Goal: Information Seeking & Learning: Check status

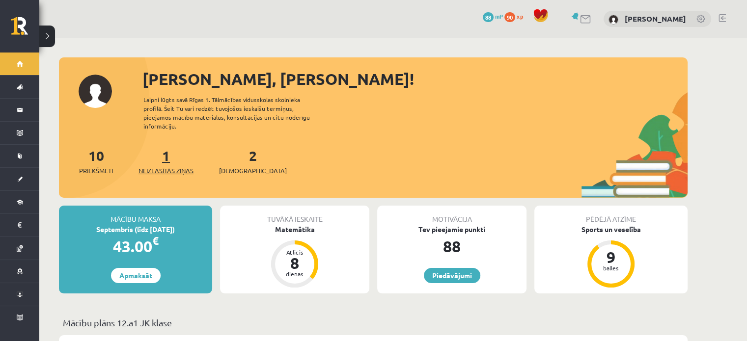
click at [167, 151] on link "1 Neizlasītās ziņas" at bounding box center [165, 161] width 55 height 29
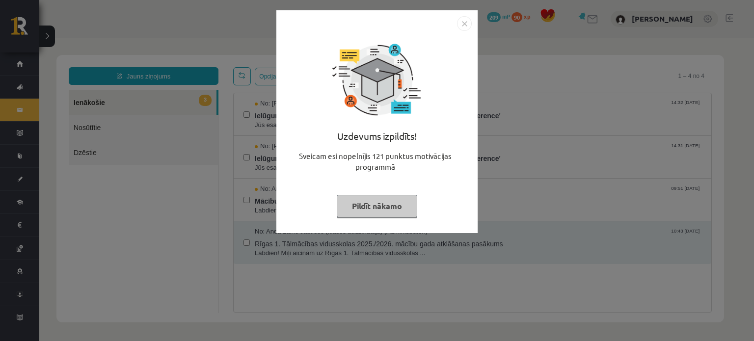
click at [356, 212] on button "Pildīt nākamo" at bounding box center [377, 206] width 81 height 23
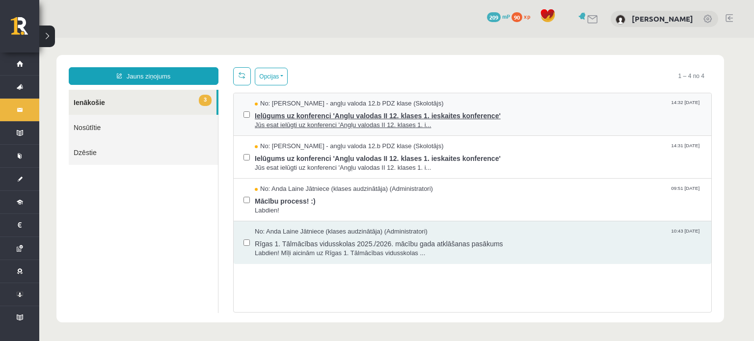
click at [326, 117] on span "Ielūgums uz konferenci 'Angļu valodas II 12. klases 1. ieskaites konference'" at bounding box center [478, 114] width 447 height 12
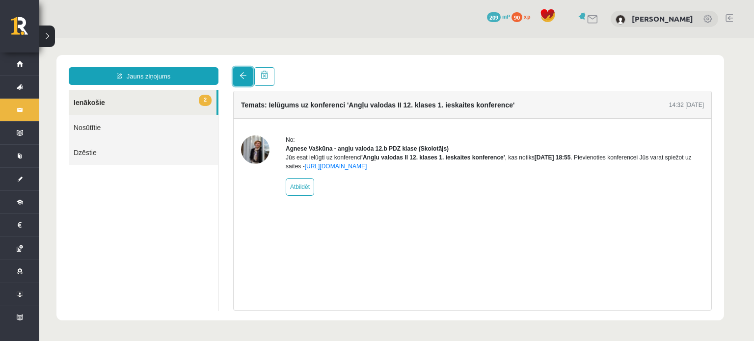
click at [240, 78] on span at bounding box center [243, 75] width 7 height 7
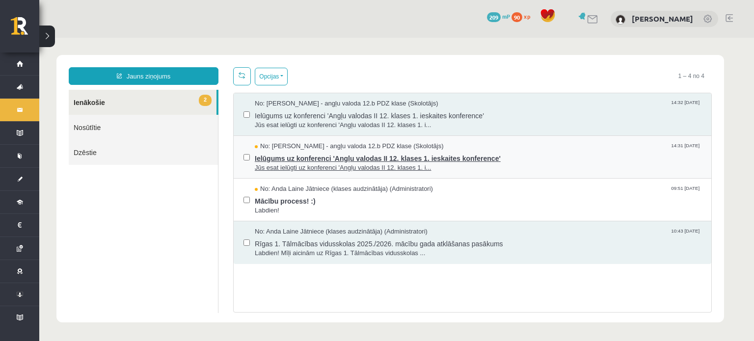
click at [280, 163] on span "Jūs esat ielūgti uz konferenci 'Angļu valodas II 12. klases 1. i..." at bounding box center [478, 167] width 447 height 9
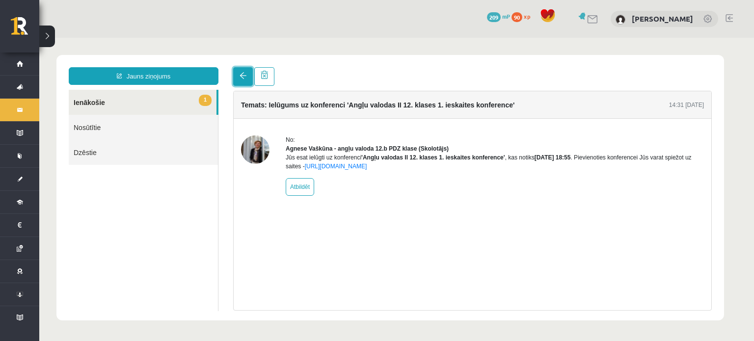
click at [236, 81] on link at bounding box center [243, 76] width 20 height 19
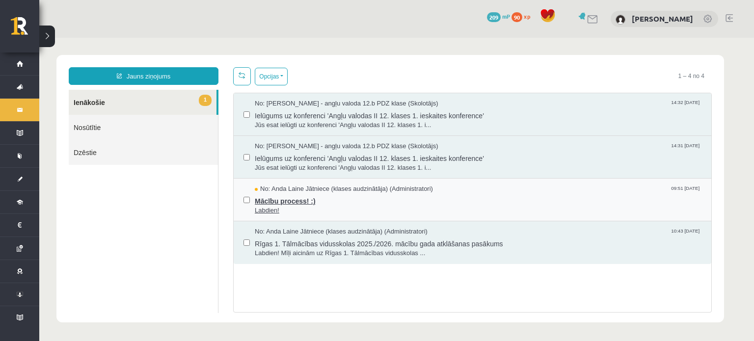
click at [284, 202] on span "Mācību process! :)" at bounding box center [478, 200] width 447 height 12
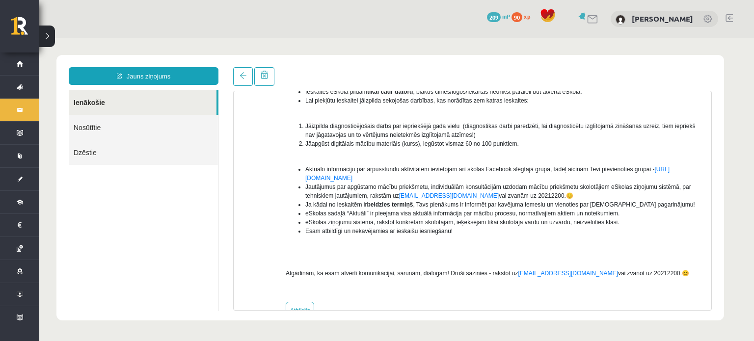
scroll to position [167, 0]
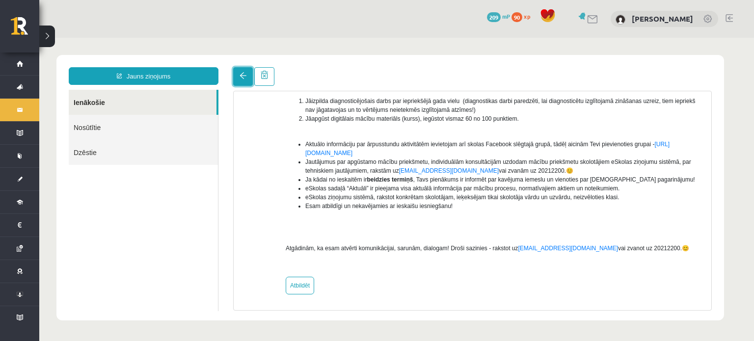
click at [233, 81] on link at bounding box center [243, 76] width 20 height 19
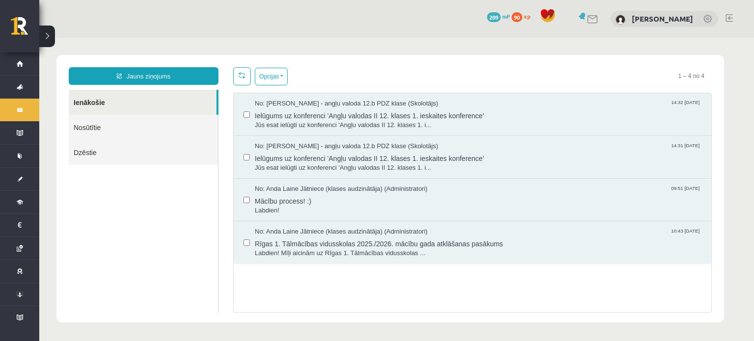
scroll to position [0, 0]
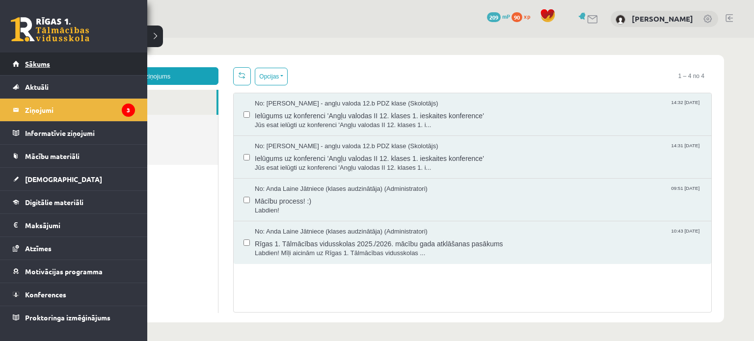
click at [22, 62] on link "Sākums" at bounding box center [74, 64] width 122 height 23
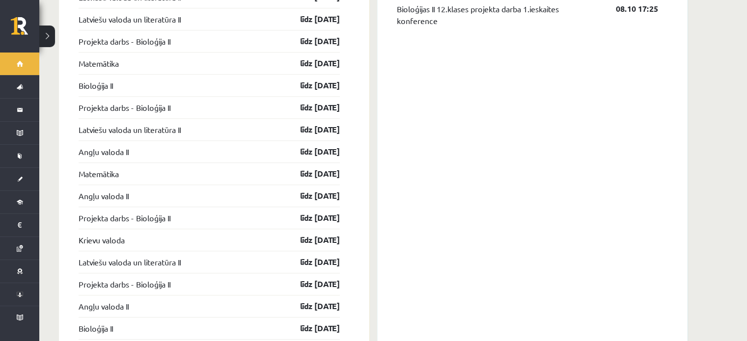
scroll to position [960, 0]
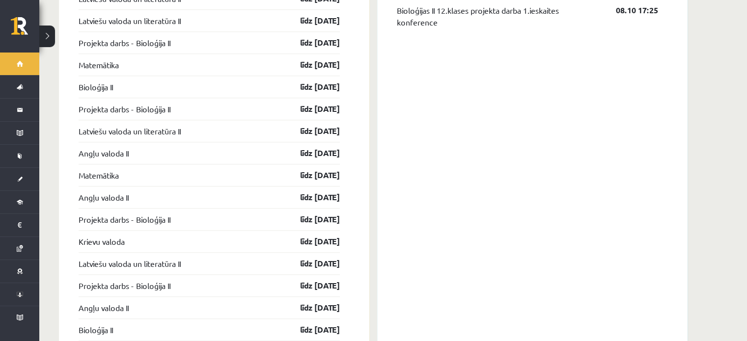
drag, startPoint x: 745, startPoint y: 220, endPoint x: 748, endPoint y: 231, distance: 11.3
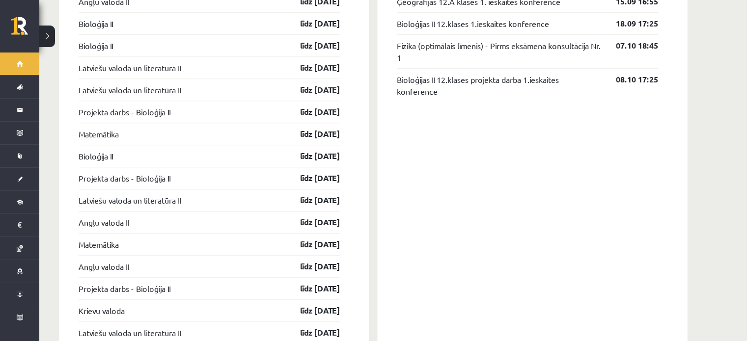
scroll to position [874, 0]
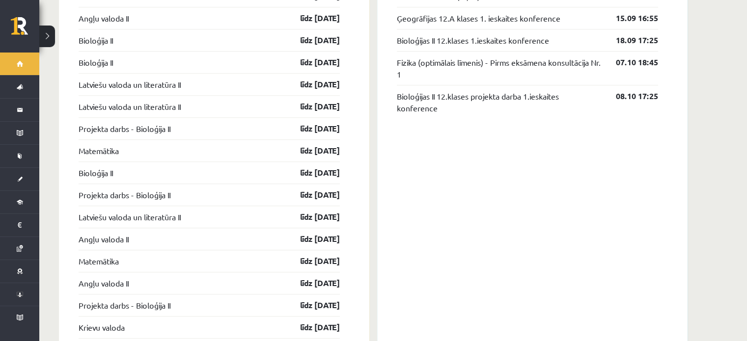
drag, startPoint x: 738, startPoint y: 221, endPoint x: 736, endPoint y: 196, distance: 25.6
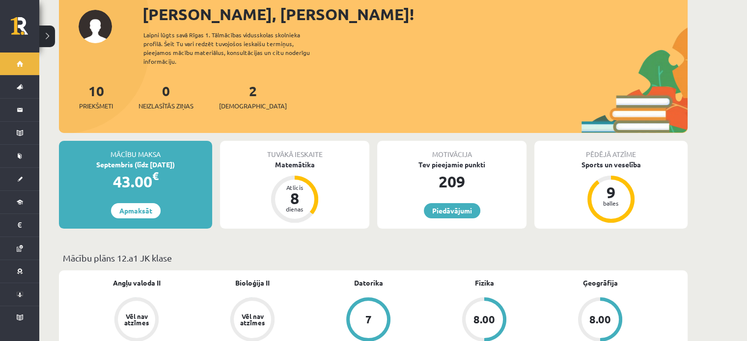
scroll to position [63, 0]
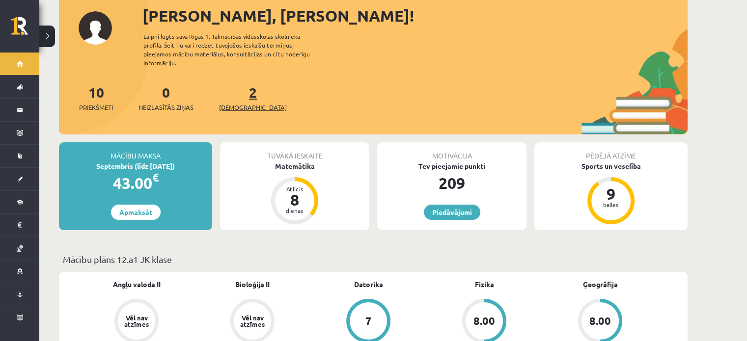
click at [235, 87] on link "2 Ieskaites" at bounding box center [253, 97] width 68 height 29
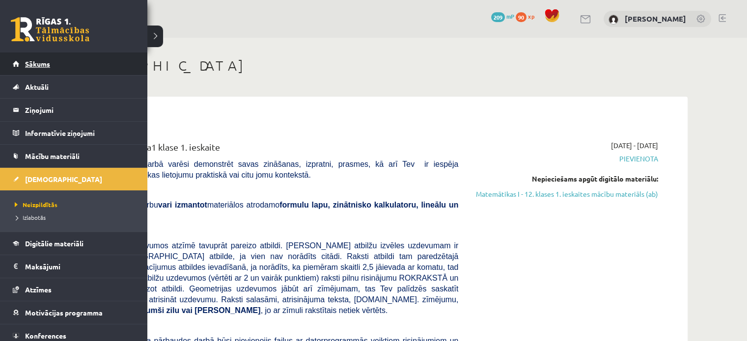
click at [24, 64] on link "Sākums" at bounding box center [74, 64] width 122 height 23
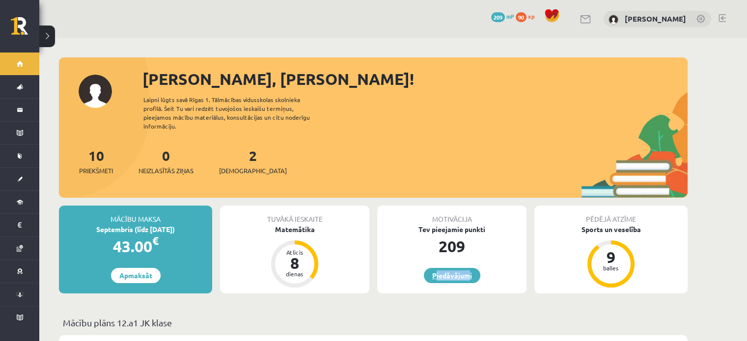
drag, startPoint x: 465, startPoint y: 258, endPoint x: 462, endPoint y: 270, distance: 12.5
click at [462, 270] on div "Motivācija Tev pieejamie punkti 209 Piedāvājumi" at bounding box center [451, 250] width 149 height 88
click at [462, 270] on link "Piedāvājumi" at bounding box center [452, 275] width 56 height 15
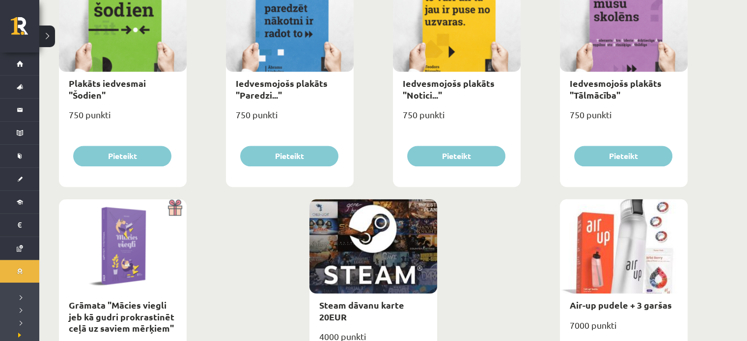
scroll to position [1144, 0]
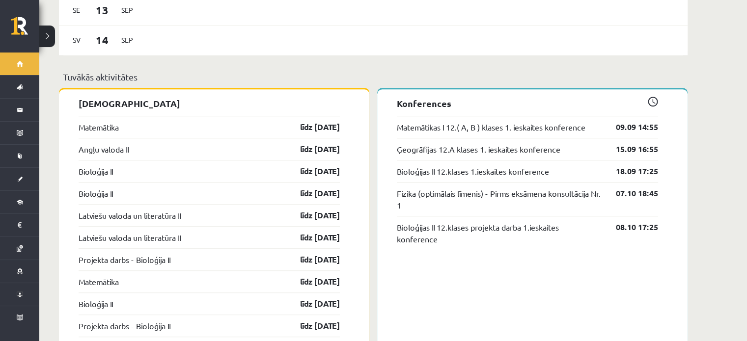
scroll to position [741, 0]
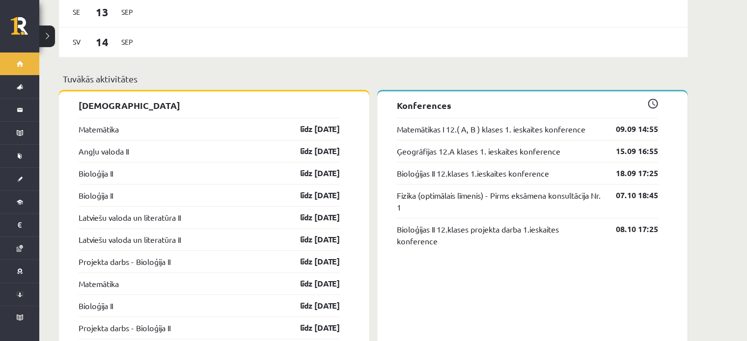
click at [740, 221] on div "[PERSON_NAME], [PERSON_NAME]! Laipni lūgts savā Rīgas 1. Tālmācības vidusskolas…" at bounding box center [392, 36] width 707 height 1479
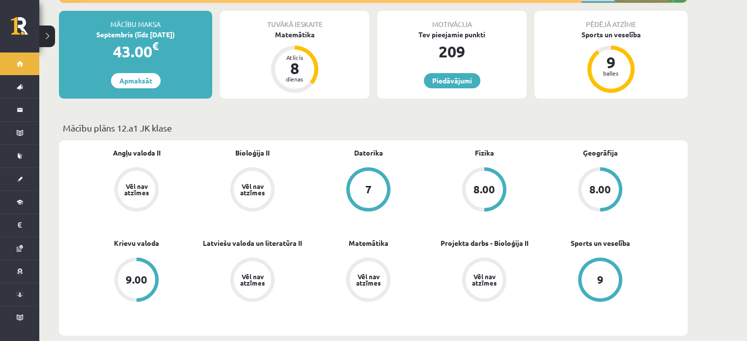
scroll to position [195, 0]
click at [607, 171] on div "8.00" at bounding box center [599, 189] width 37 height 37
